Goal: Find specific page/section: Find specific page/section

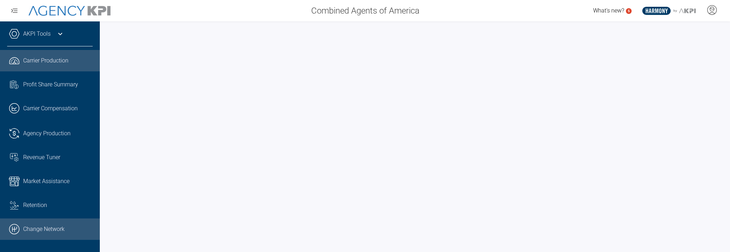
click at [39, 232] on link ".cls-1{fill:none;stroke:#000;stroke-linecap:round;stroke-linejoin:round;stroke-…" at bounding box center [50, 228] width 100 height 21
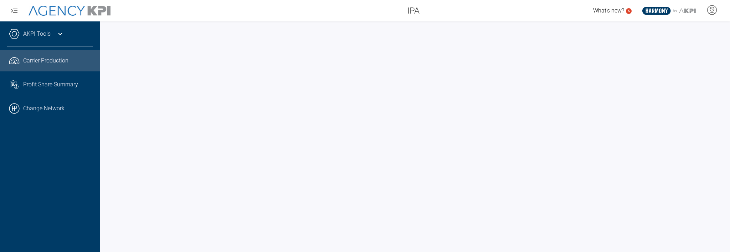
click at [46, 31] on link "AKPI Tools" at bounding box center [36, 34] width 27 height 9
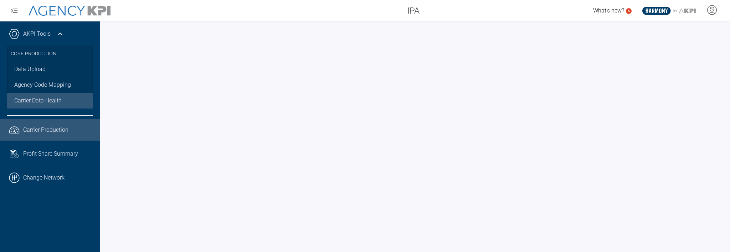
click at [42, 101] on span "Carrier Data Health" at bounding box center [37, 100] width 47 height 9
